Goal: Task Accomplishment & Management: Complete application form

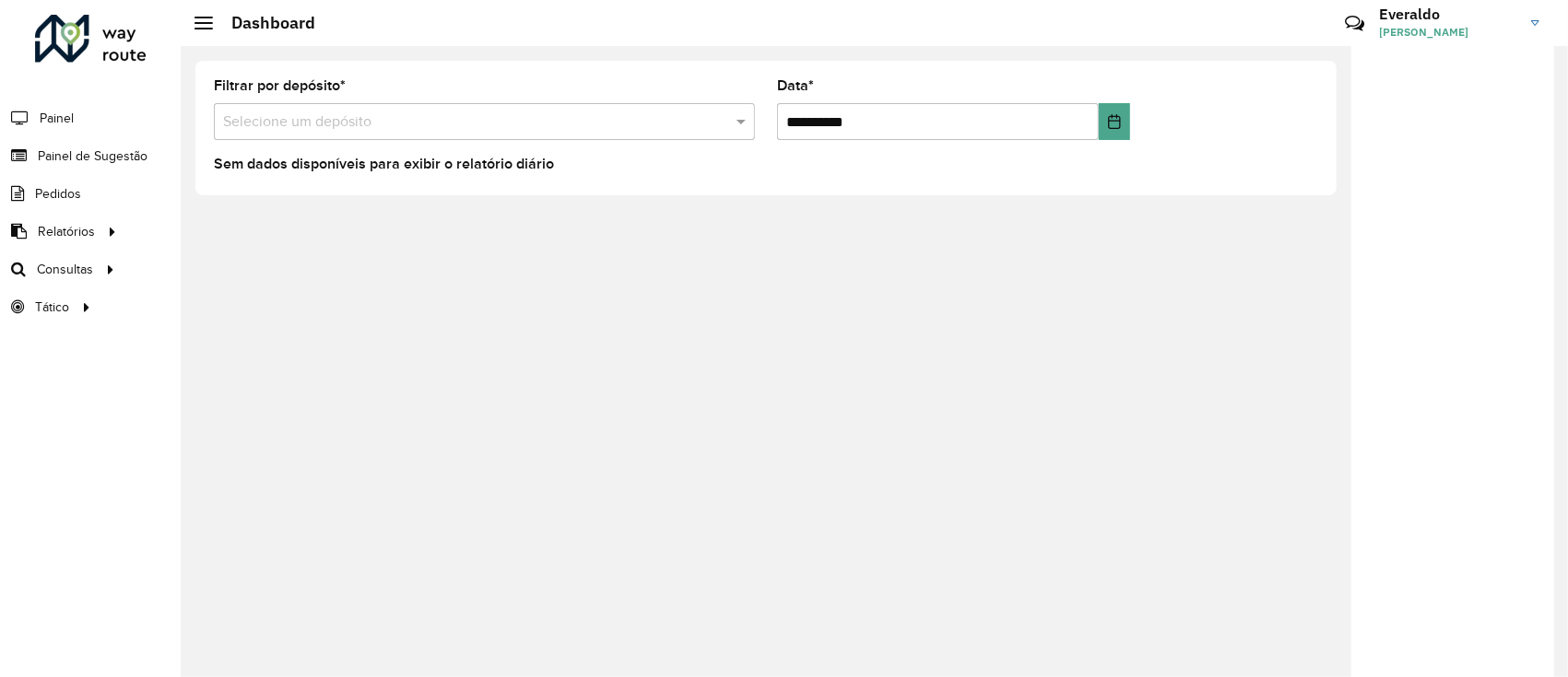
drag, startPoint x: 1132, startPoint y: 2, endPoint x: 695, endPoint y: 398, distance: 589.7
click at [695, 398] on div "**********" at bounding box center [874, 362] width 1387 height 632
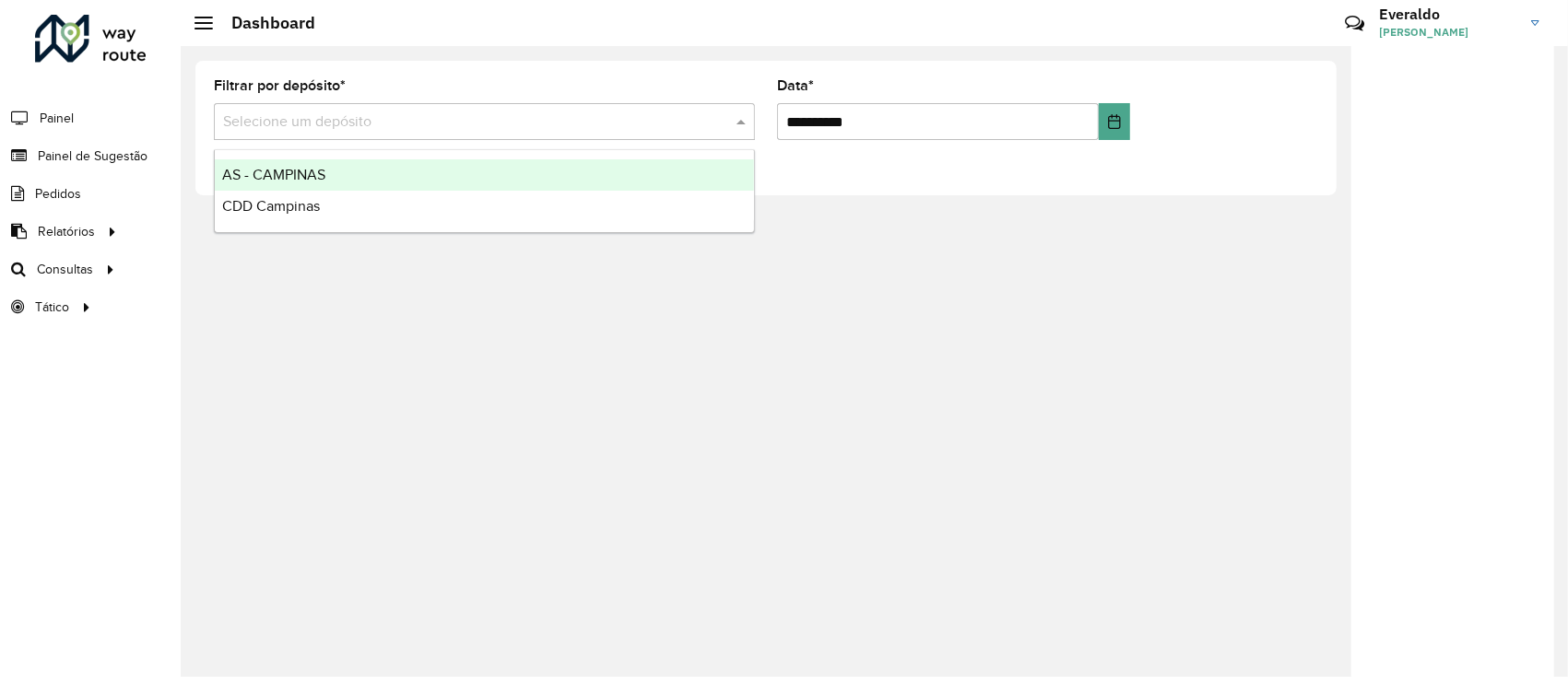
click at [737, 130] on span at bounding box center [744, 121] width 23 height 22
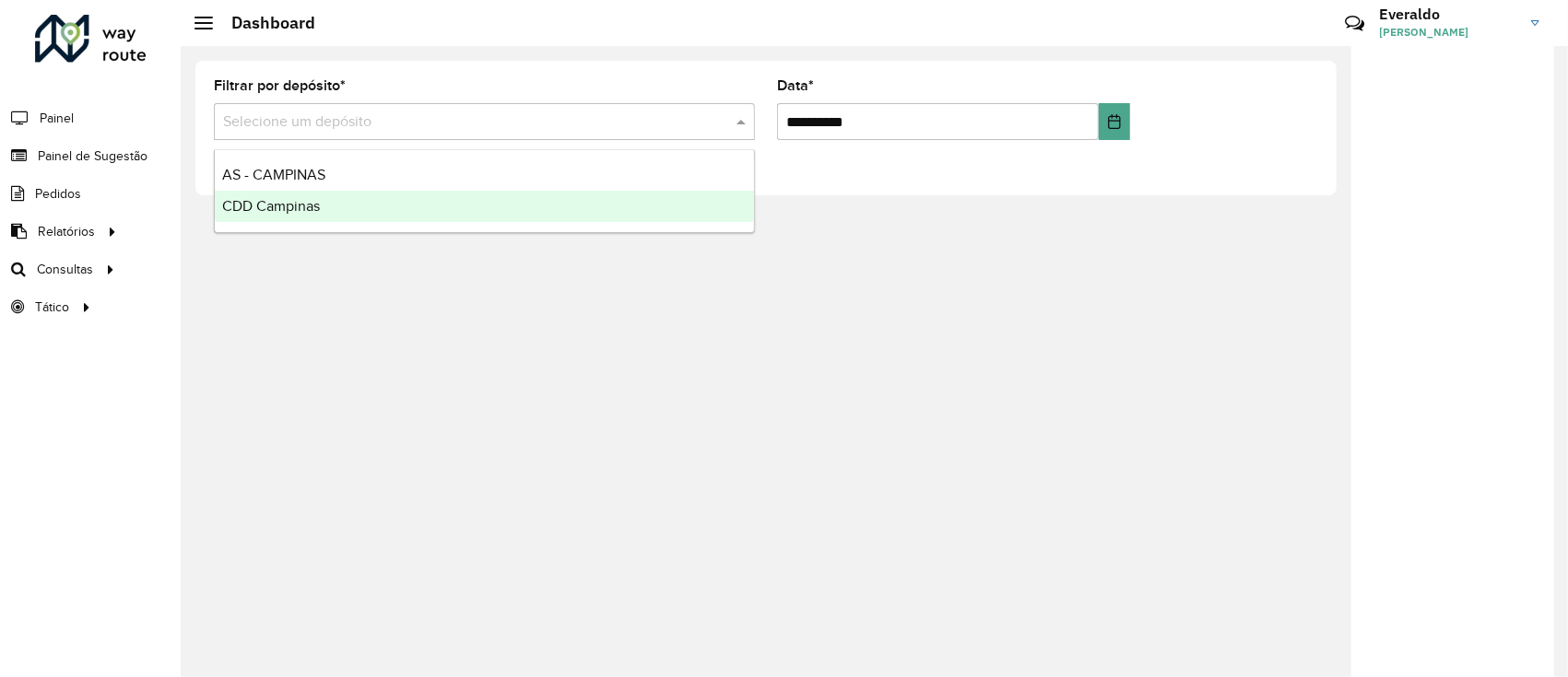
click at [440, 202] on div "CDD Campinas" at bounding box center [484, 206] width 539 height 31
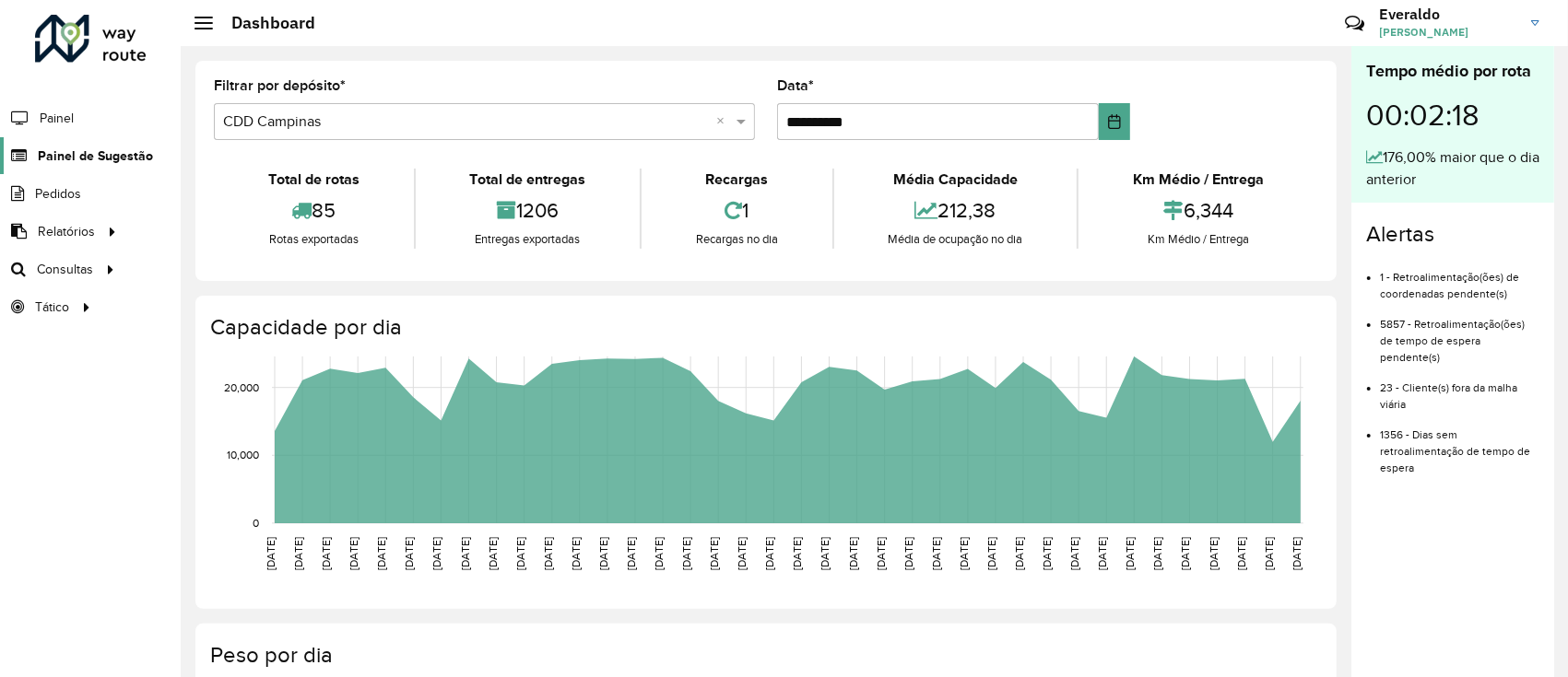
click at [94, 157] on span "Painel de Sugestão" at bounding box center [95, 156] width 115 height 19
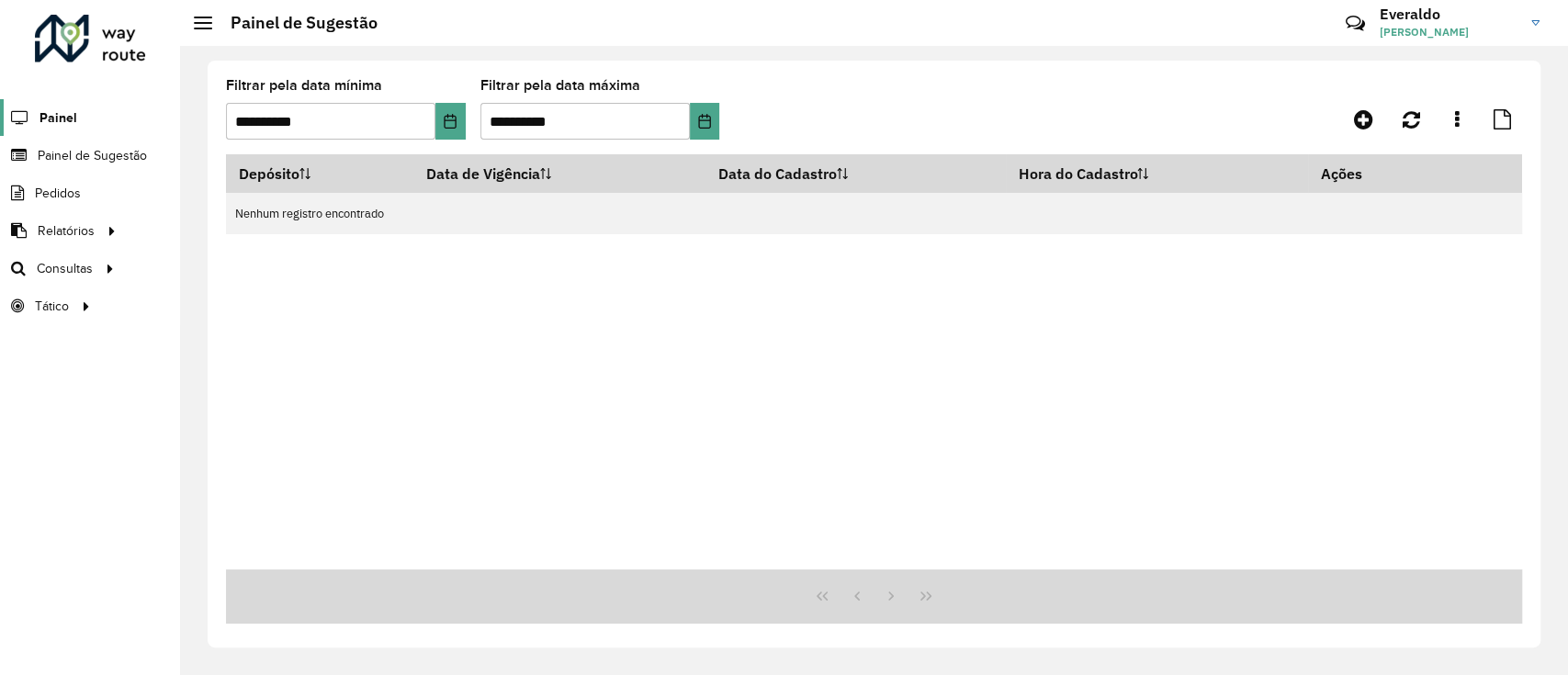
click at [64, 109] on span "Painel" at bounding box center [58, 118] width 38 height 19
click at [81, 156] on span "Painel de Sugestão" at bounding box center [94, 156] width 115 height 19
click at [0, 137] on link "Painel de Sugestão" at bounding box center [76, 155] width 152 height 37
click at [95, 149] on span "Painel de Sugestão" at bounding box center [94, 156] width 115 height 19
click at [1169, 114] on icon at bounding box center [1363, 119] width 19 height 22
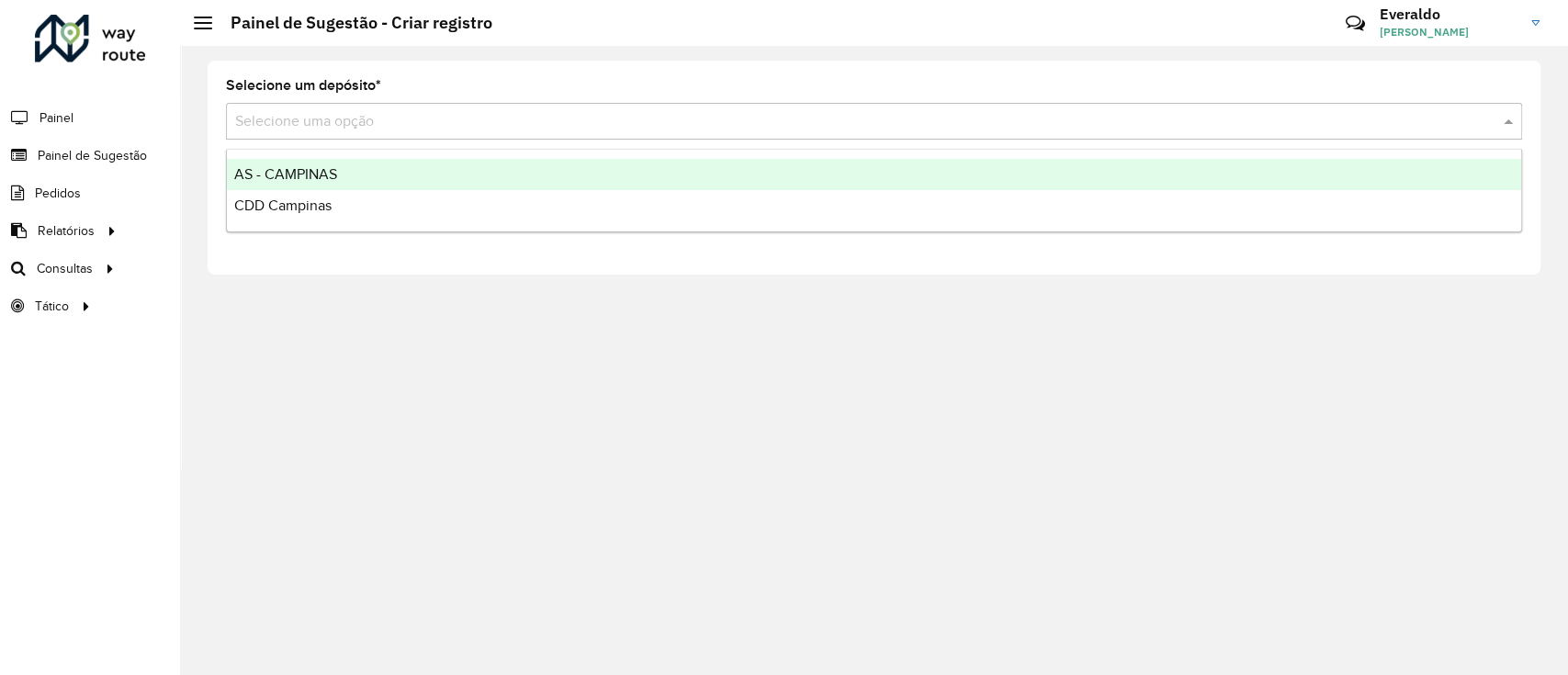
click at [1169, 118] on span at bounding box center [1510, 120] width 23 height 22
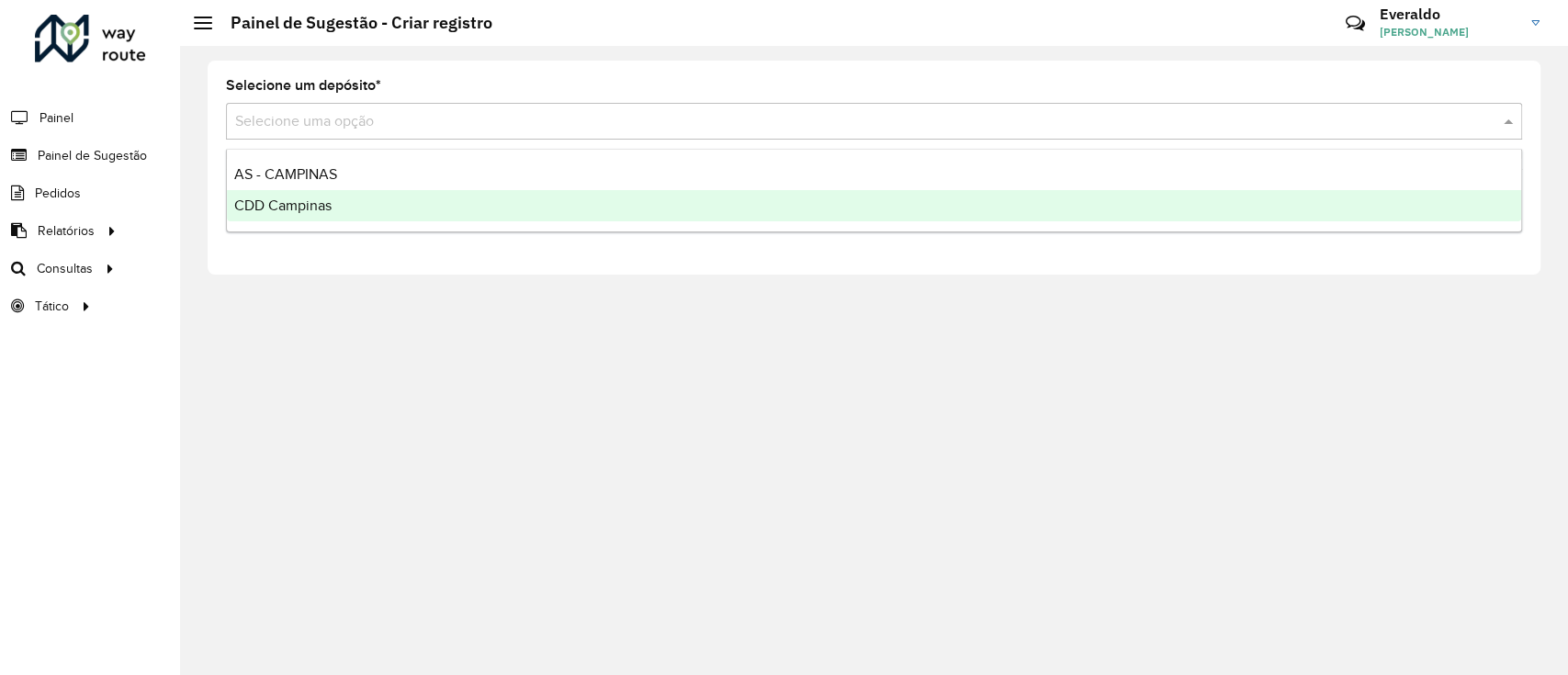
click at [322, 209] on span "CDD Campinas" at bounding box center [282, 205] width 97 height 15
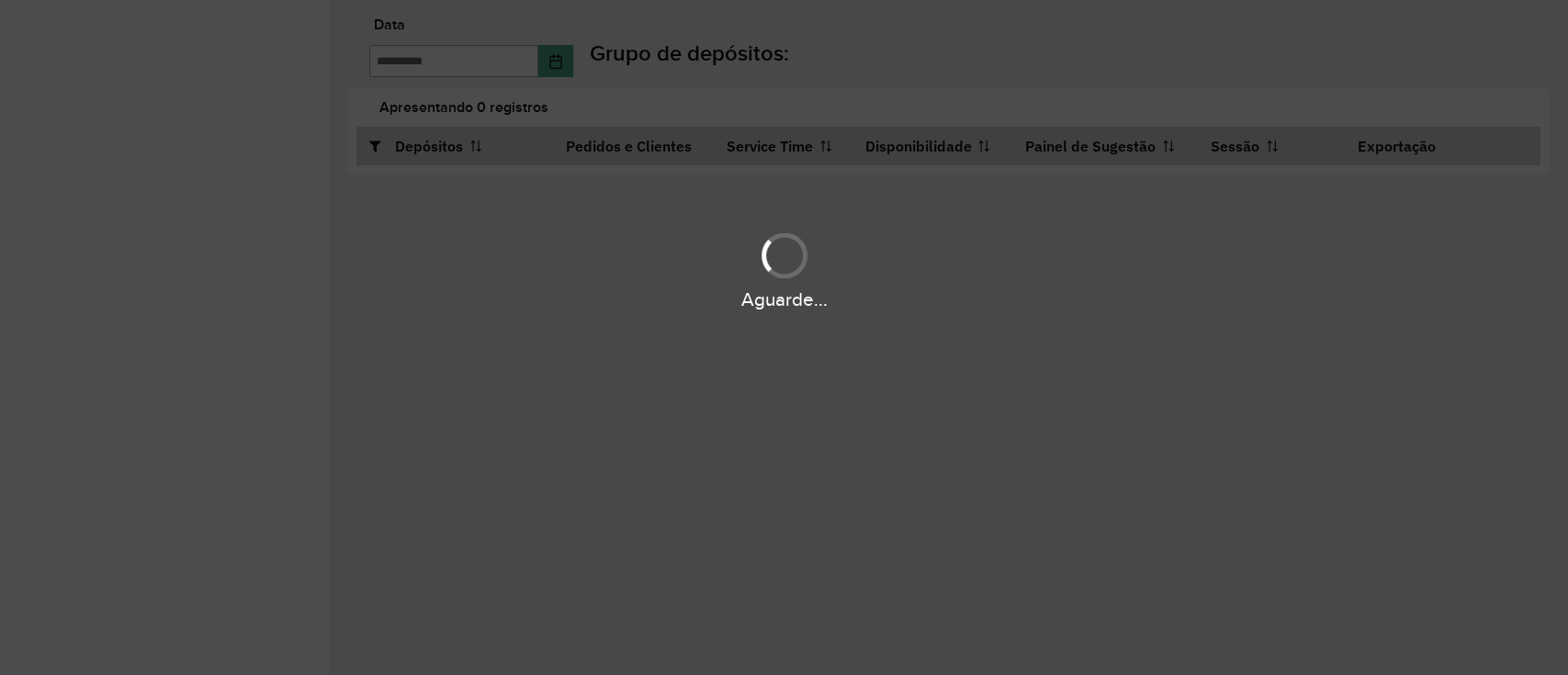
type input "**********"
